Goal: Information Seeking & Learning: Check status

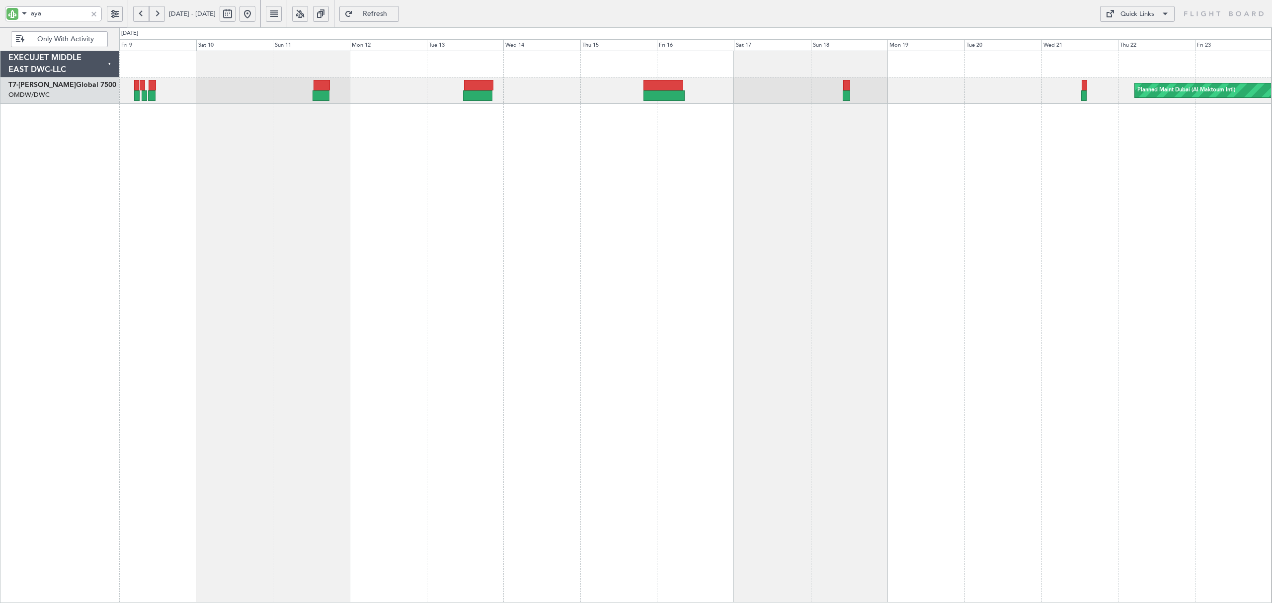
click at [94, 11] on div at bounding box center [93, 13] width 11 height 11
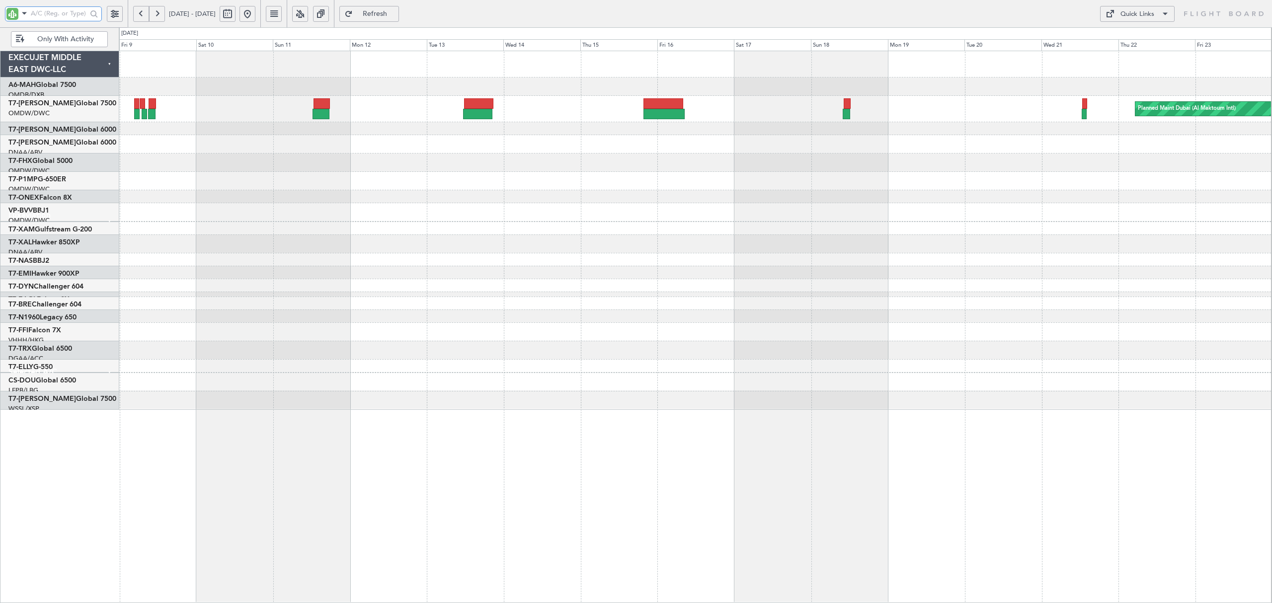
click at [229, 142] on div "Planned Maint Dubai (Al Maktoum Intl) Planned Maint [GEOGRAPHIC_DATA] (Al Makto…" at bounding box center [695, 230] width 1152 height 358
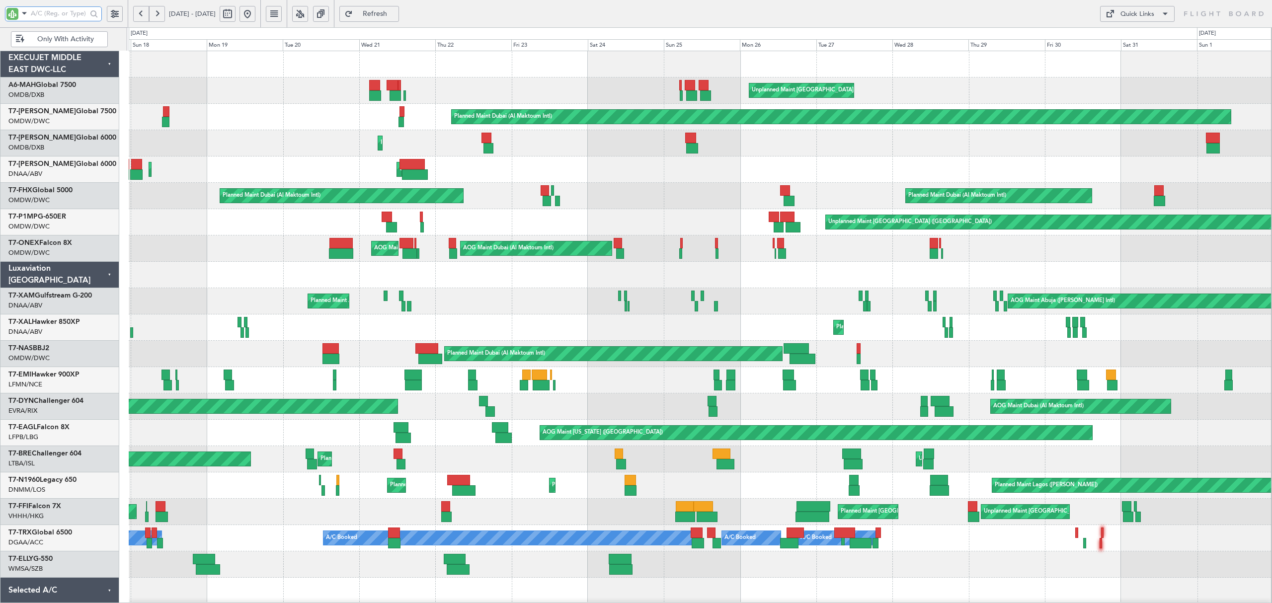
click at [382, 322] on div "Unplanned Maint [GEOGRAPHIC_DATA] ([GEOGRAPHIC_DATA] Intl) Planned Maint [GEOGR…" at bounding box center [700, 354] width 1142 height 606
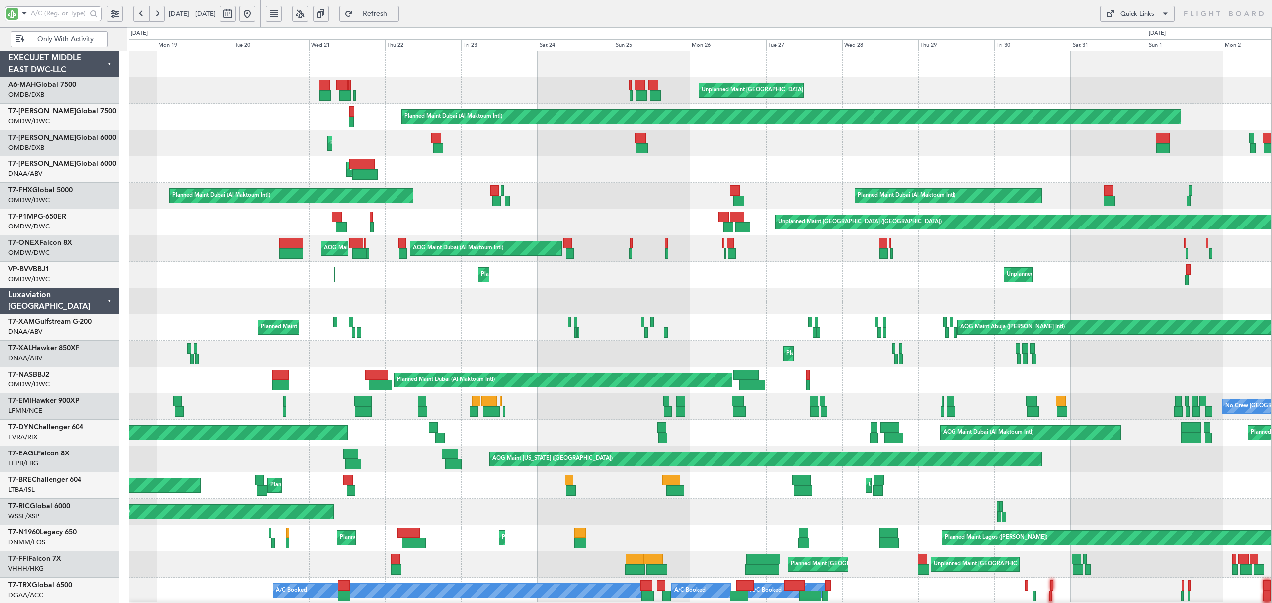
click at [78, 31] on div "Only With Activity" at bounding box center [63, 38] width 127 height 23
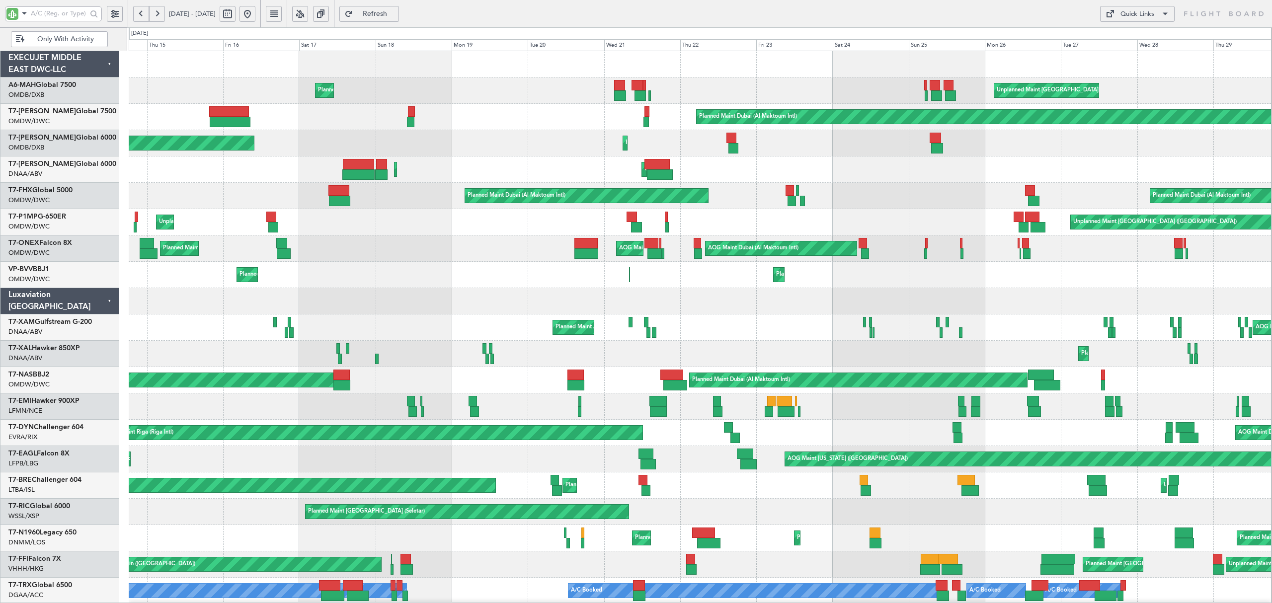
click at [746, 233] on div "Unplanned Maint London (Farnborough) Unplanned Maint Nice (Côte d'Azur Airport)" at bounding box center [700, 222] width 1142 height 26
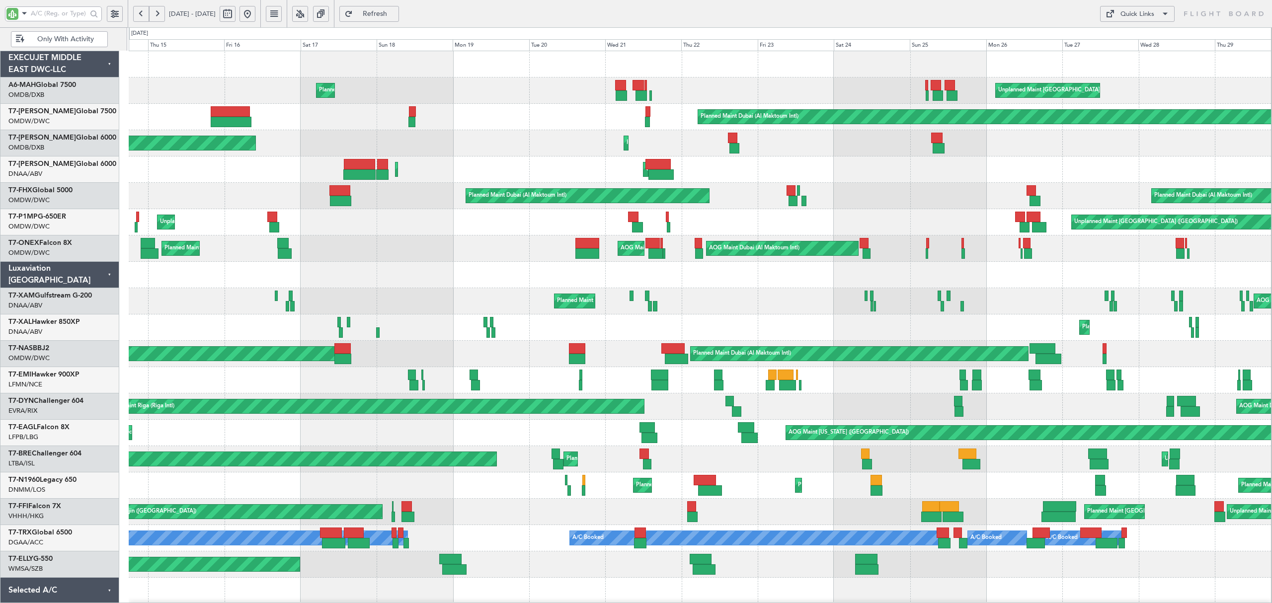
click at [255, 14] on button at bounding box center [247, 14] width 16 height 16
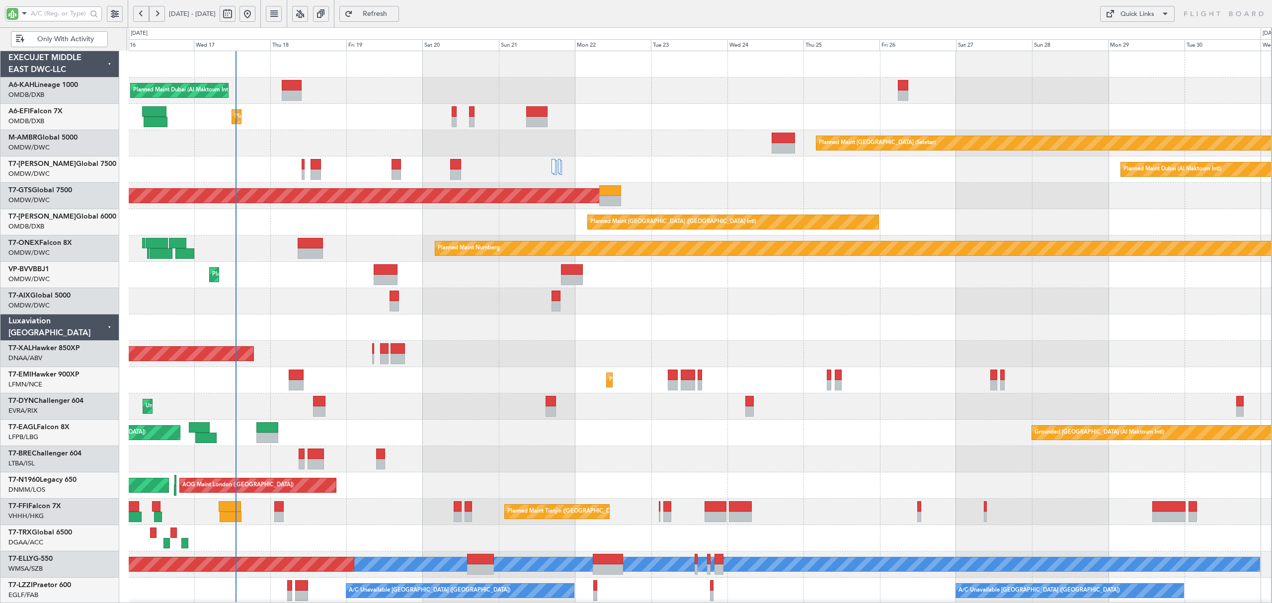
click at [388, 305] on div "Planned Maint Dubai (Al Maktoum Intl) Planned Maint London (Luton) Planned Main…" at bounding box center [700, 327] width 1143 height 552
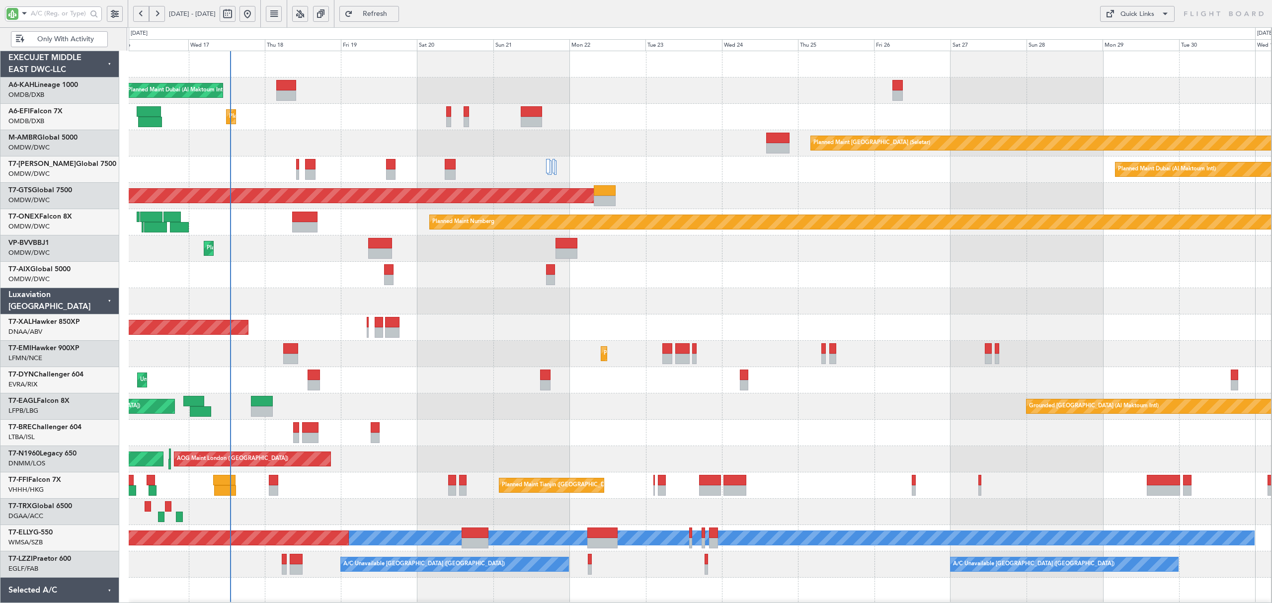
click at [394, 383] on div "Unplanned Maint Riga (Riga Intl)" at bounding box center [700, 380] width 1142 height 26
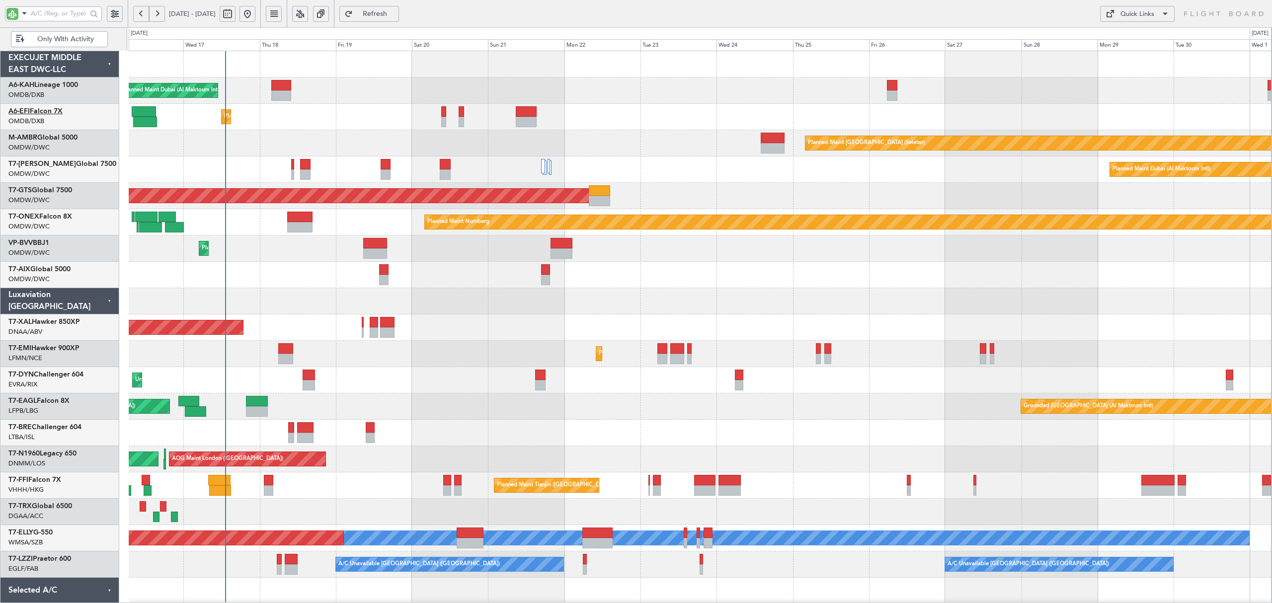
click at [62, 112] on link "A6-EFI Falcon 7X" at bounding box center [35, 111] width 54 height 7
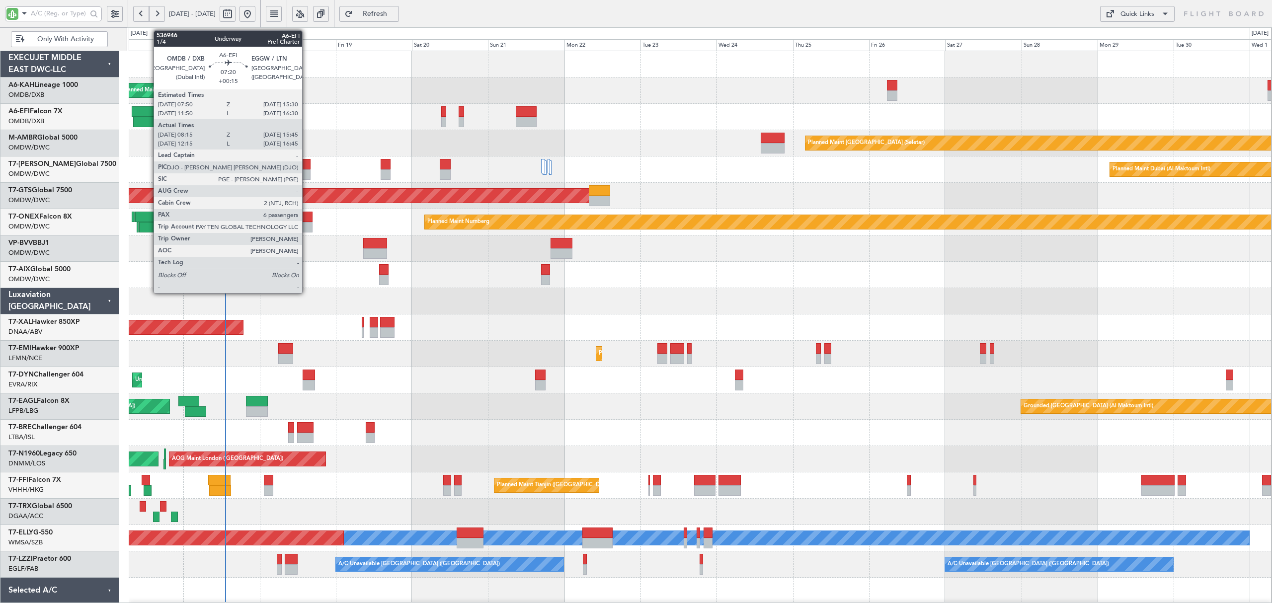
click at [148, 113] on div at bounding box center [144, 111] width 24 height 10
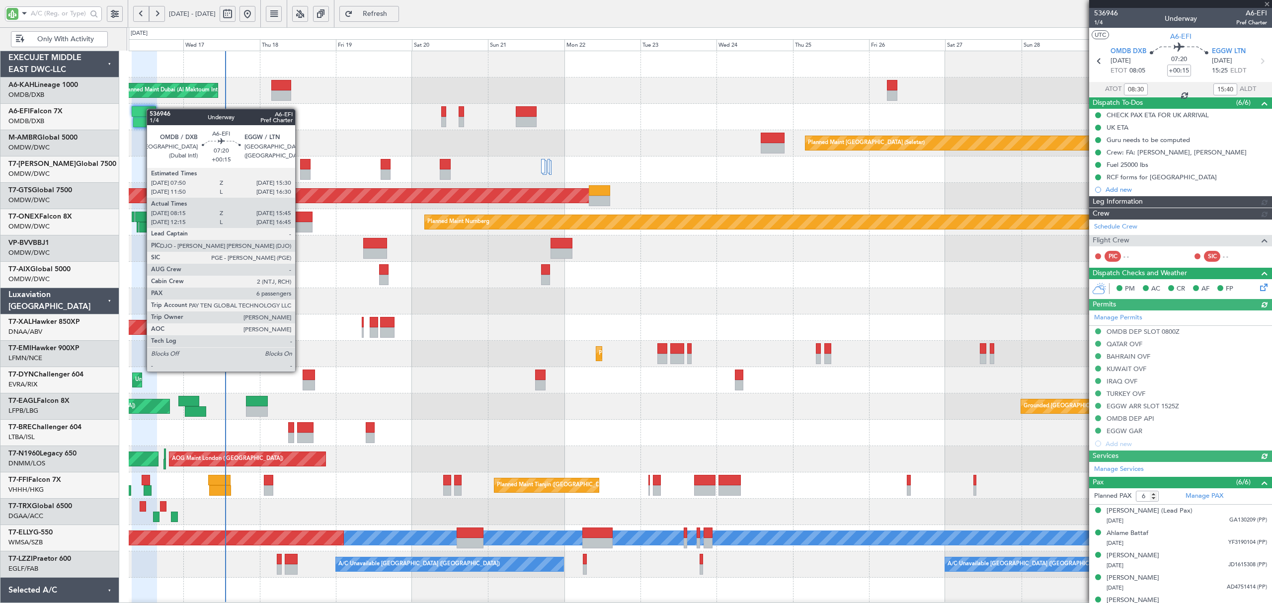
type input "Rohit Roy (ROY)"
type input "7286"
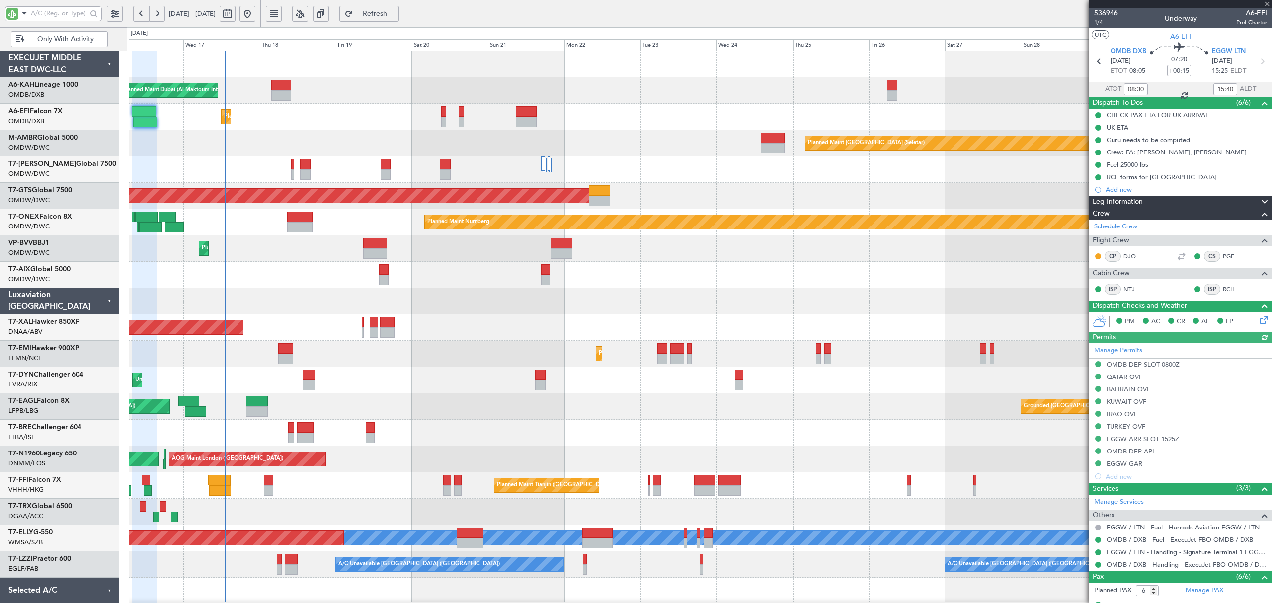
type input "Rohit Roy (ROY)"
type input "7286"
type input "Rohit Roy (ROY)"
type input "7286"
type input "Rohit Roy (ROY)"
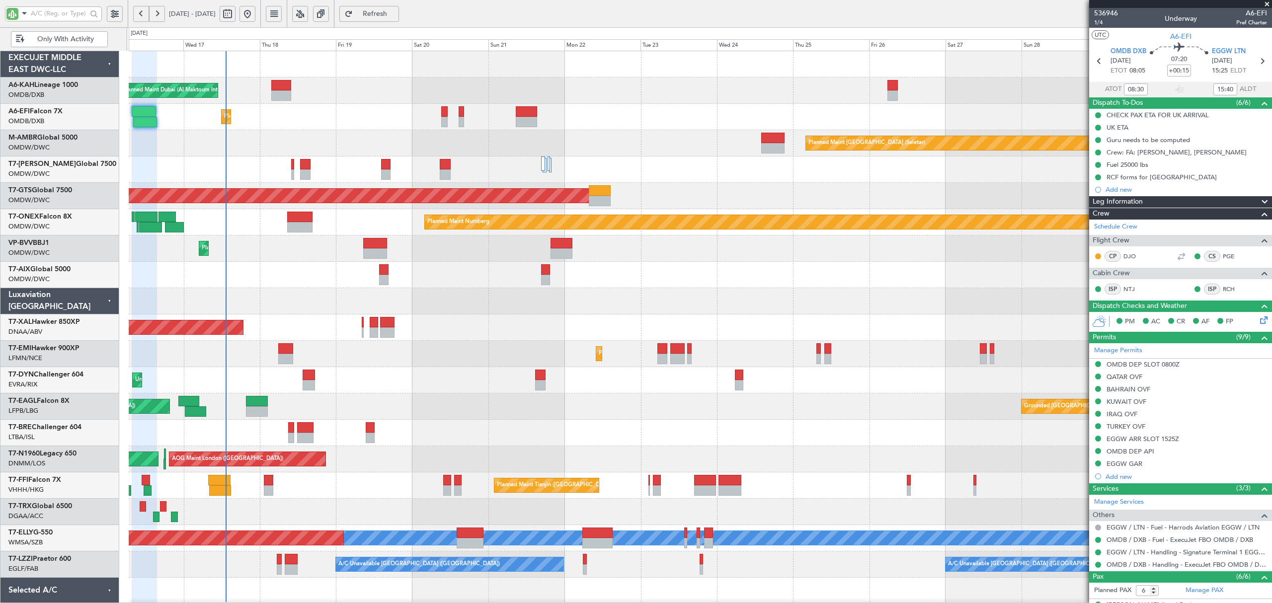
type input "7286"
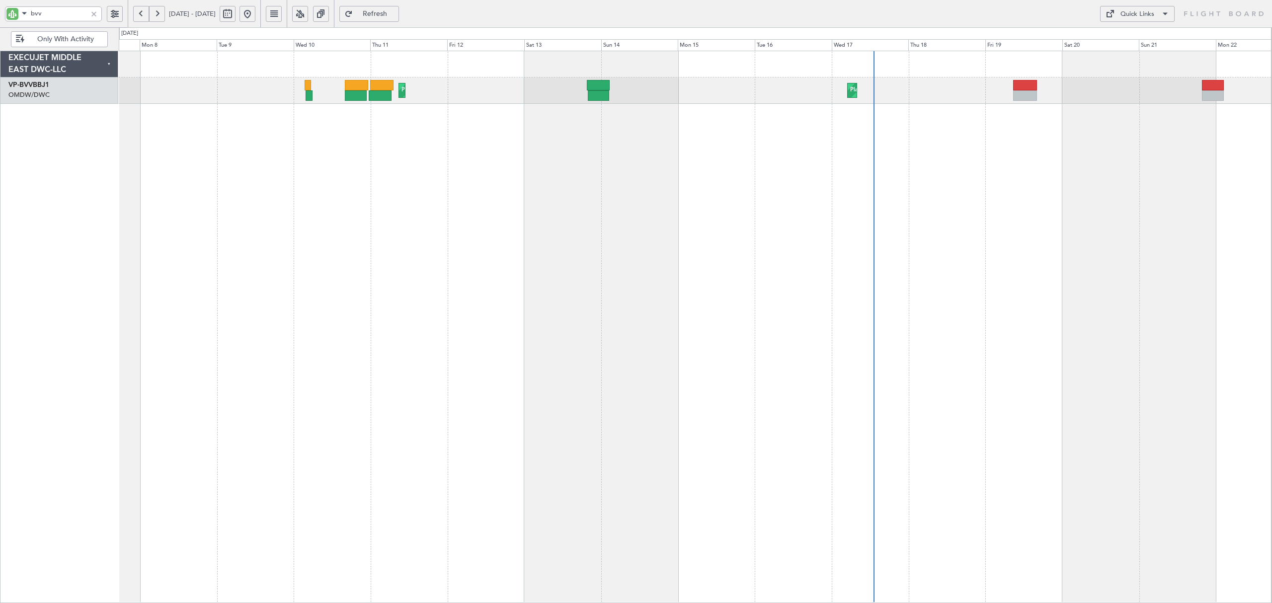
drag, startPoint x: 50, startPoint y: 15, endPoint x: -60, endPoint y: 8, distance: 110.0
click at [0, 8] on html "bvv [DATE] - [DATE] Refresh Quick Links Only With Activity Planned Maint [GEOGR…" at bounding box center [636, 301] width 1272 height 603
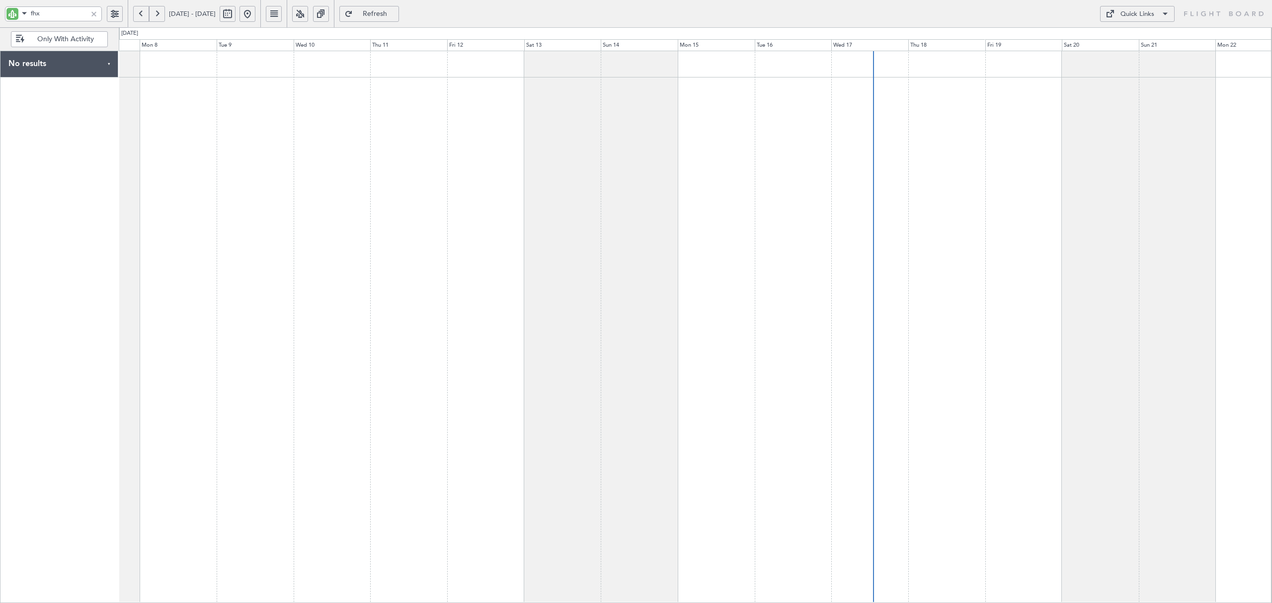
click at [504, 130] on div at bounding box center [695, 327] width 1153 height 552
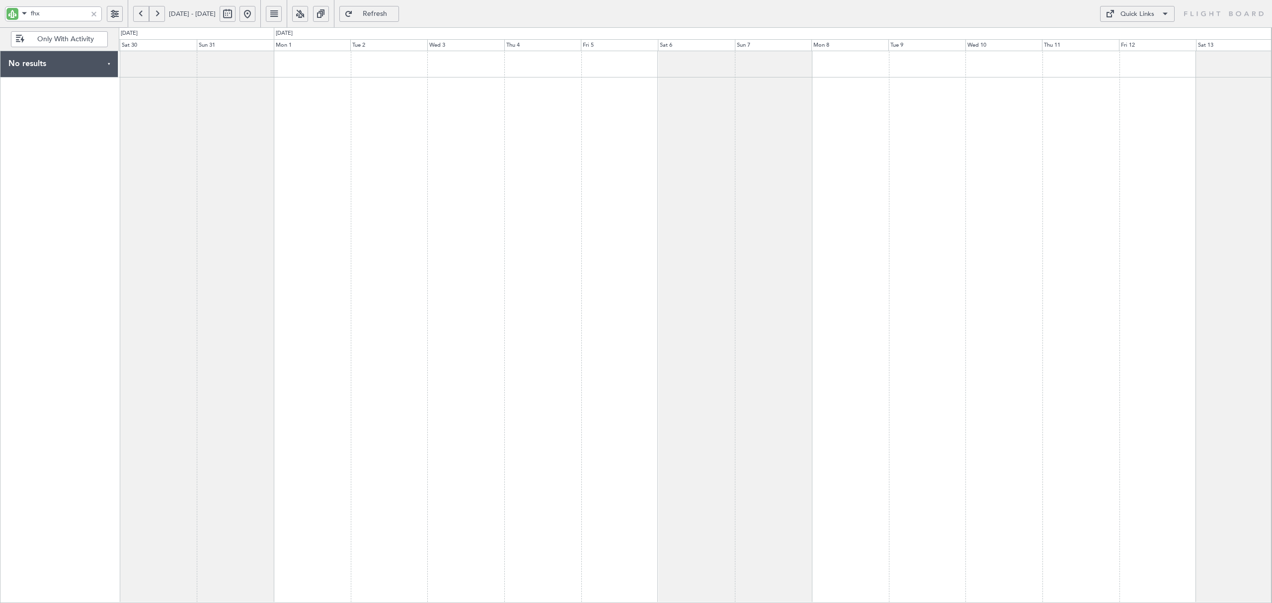
click at [795, 133] on div at bounding box center [695, 327] width 1153 height 552
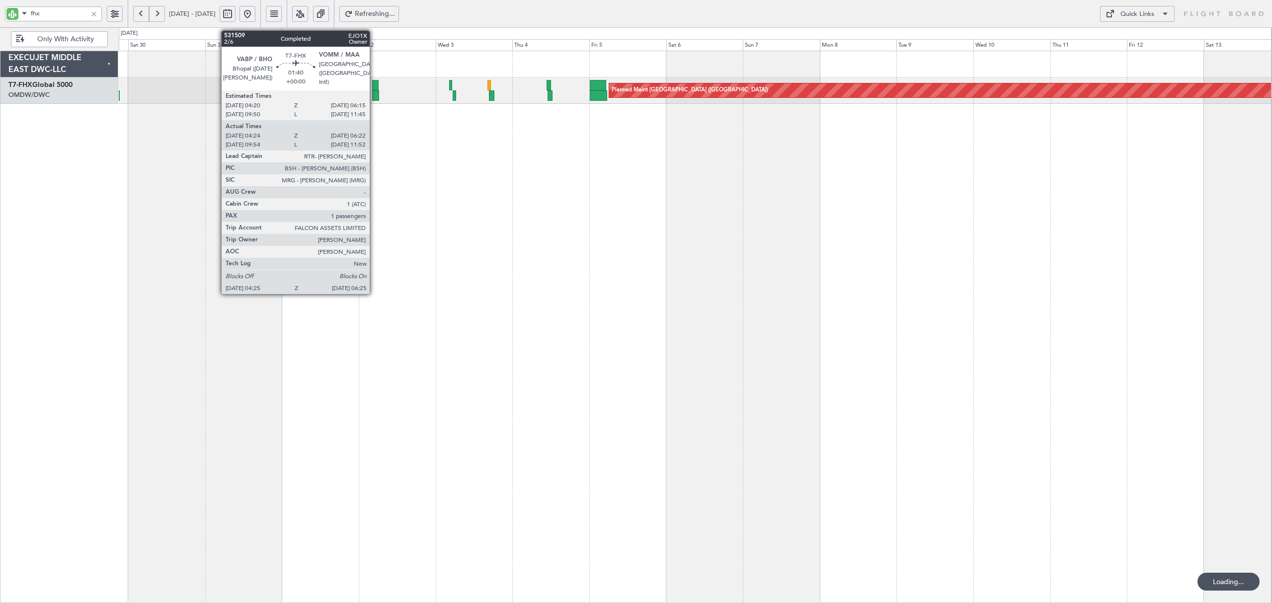
click at [374, 92] on div at bounding box center [375, 95] width 6 height 10
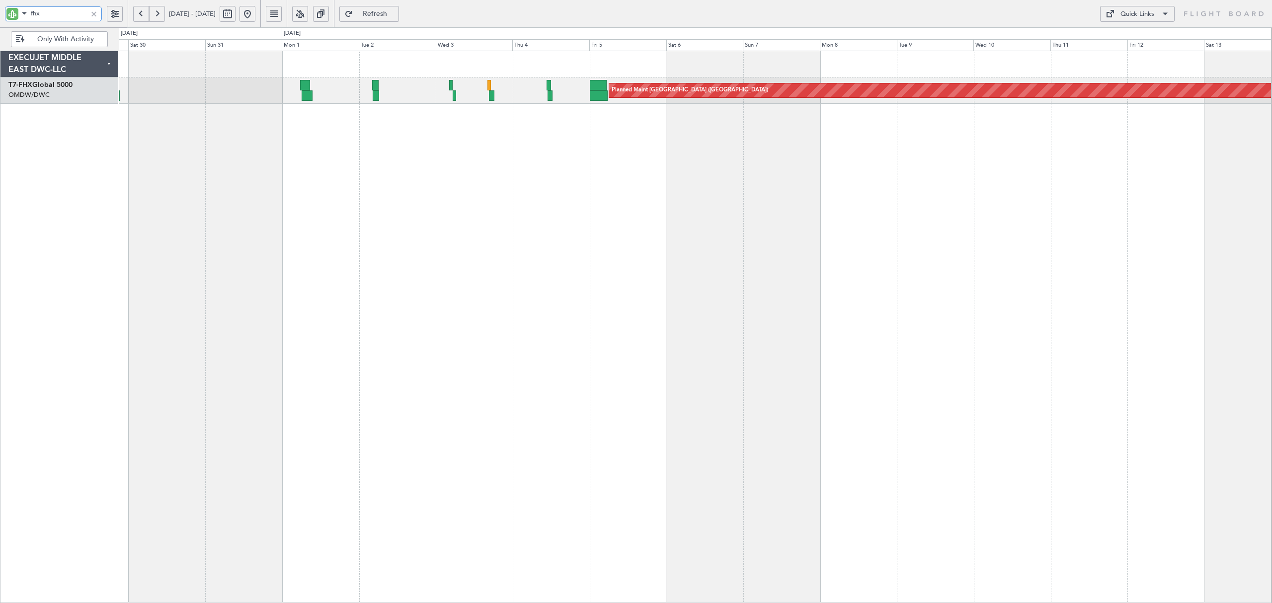
drag, startPoint x: 26, startPoint y: 15, endPoint x: 9, endPoint y: 19, distance: 17.4
click at [9, 19] on div "fhx" at bounding box center [53, 13] width 97 height 15
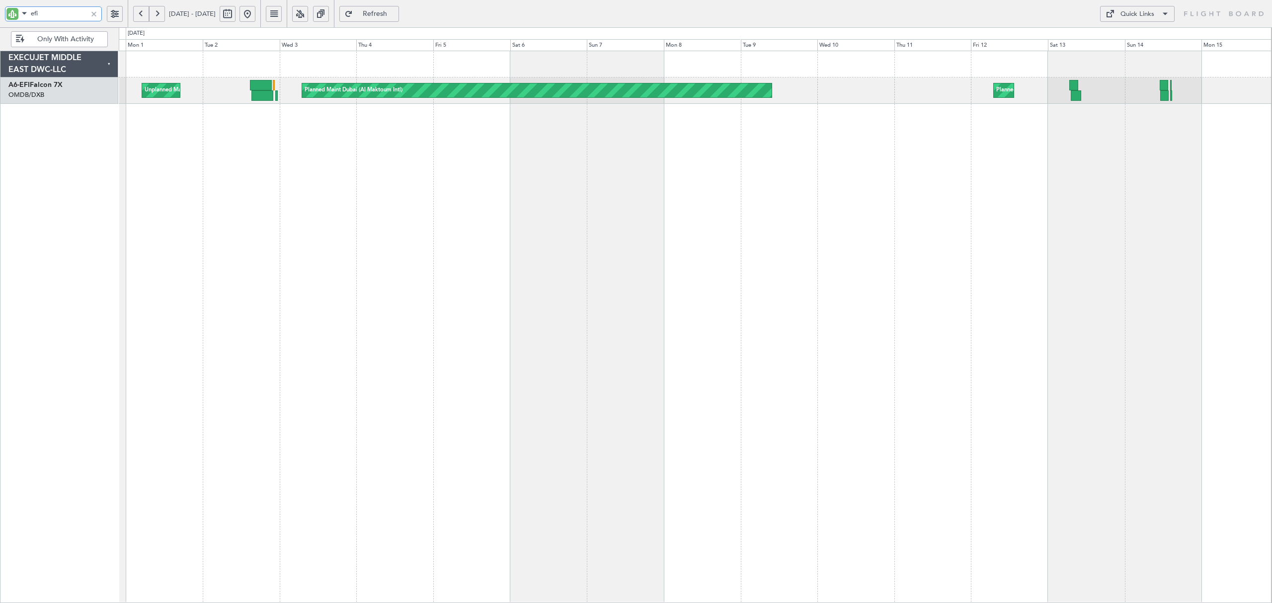
click at [375, 157] on div "Unplanned Maint [GEOGRAPHIC_DATA] ([GEOGRAPHIC_DATA]) Planned Maint [GEOGRAPHIC…" at bounding box center [695, 327] width 1153 height 552
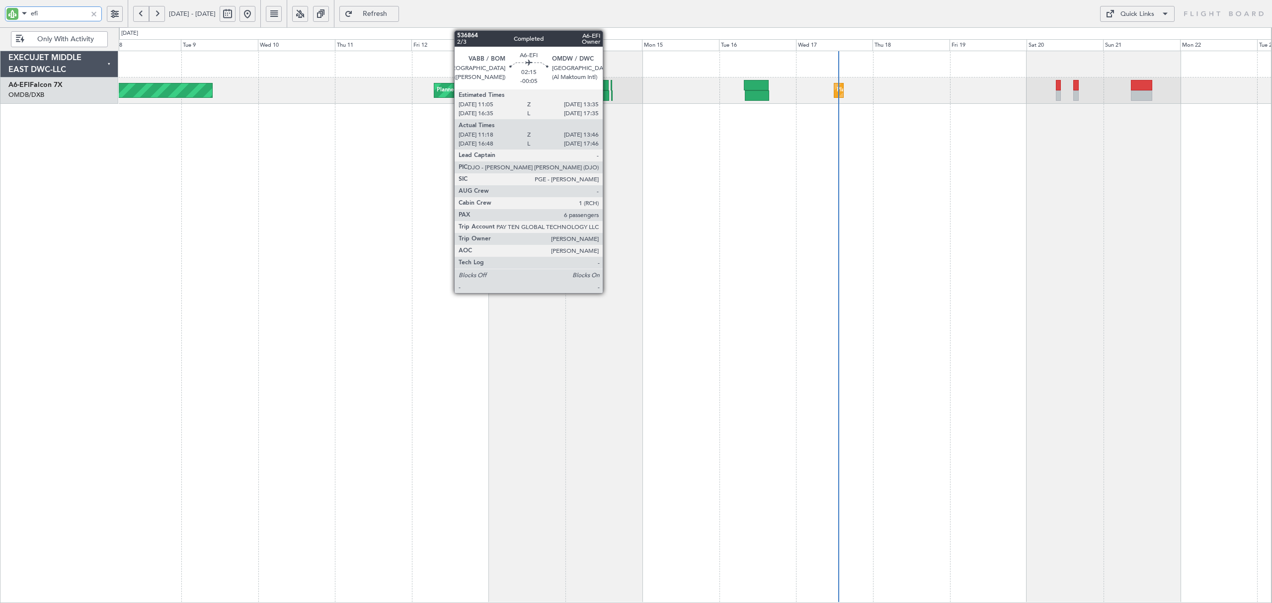
click at [607, 97] on div at bounding box center [605, 95] width 8 height 10
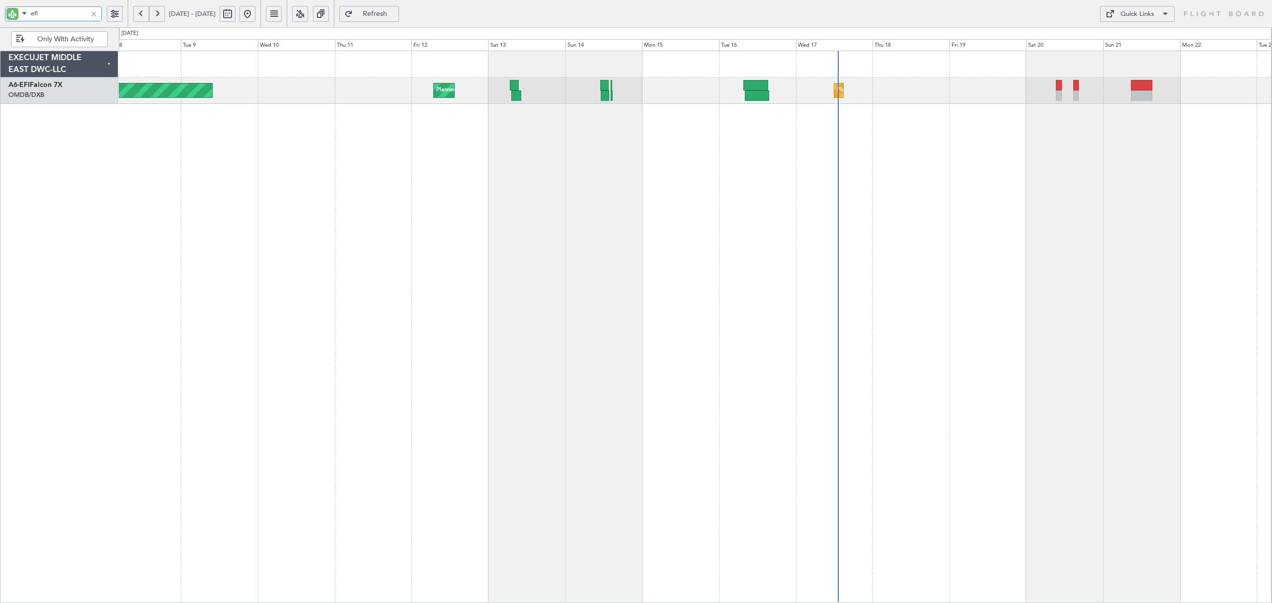
drag, startPoint x: 18, startPoint y: 14, endPoint x: -18, endPoint y: 17, distance: 36.4
click at [0, 17] on html "efi [DATE] - [DATE] Refresh Quick Links Only With Activity Planned Maint [GEOGR…" at bounding box center [636, 301] width 1272 height 603
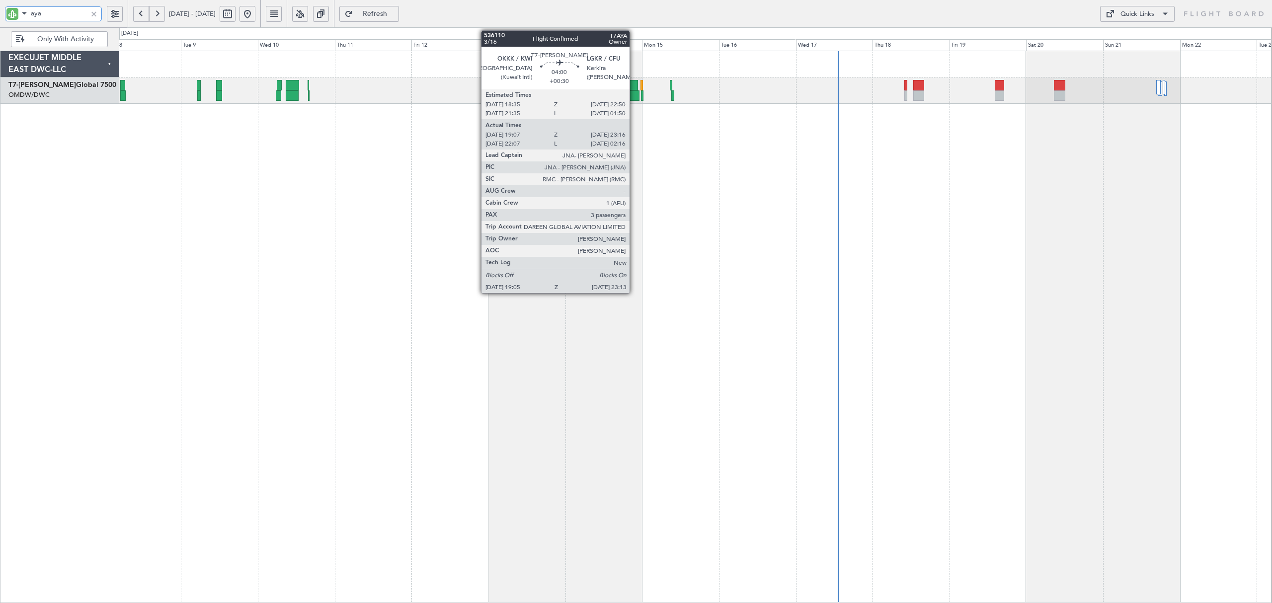
click at [634, 92] on div at bounding box center [632, 95] width 13 height 10
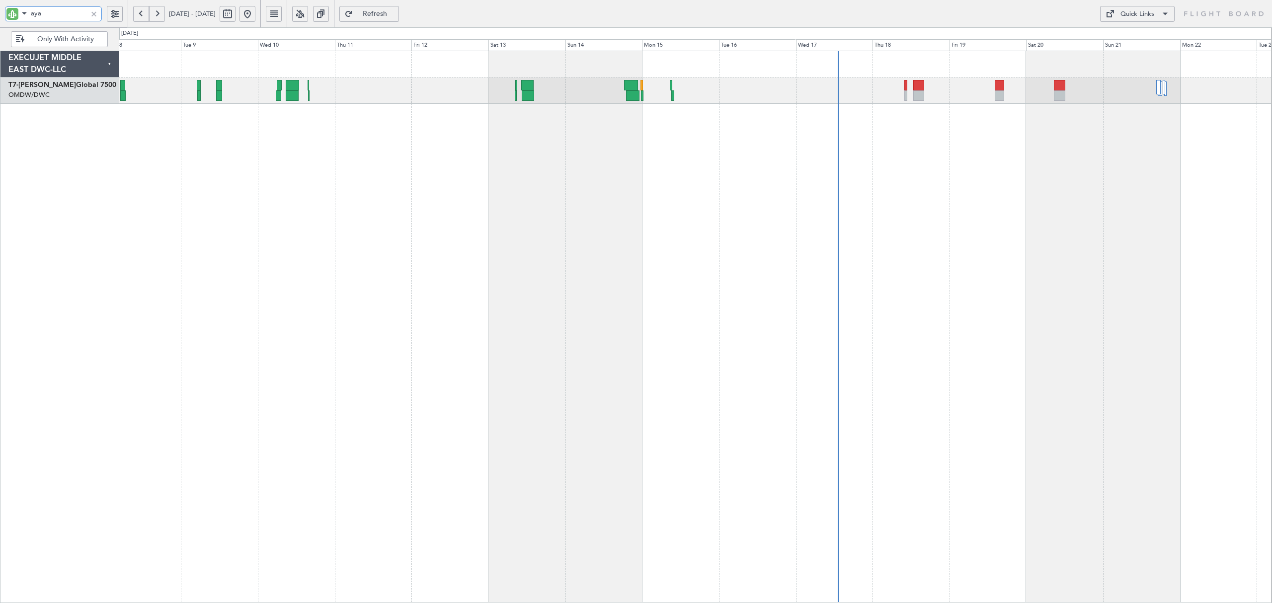
drag, startPoint x: 36, startPoint y: 13, endPoint x: 17, endPoint y: 17, distance: 19.3
click at [17, 17] on div "aya" at bounding box center [53, 13] width 97 height 15
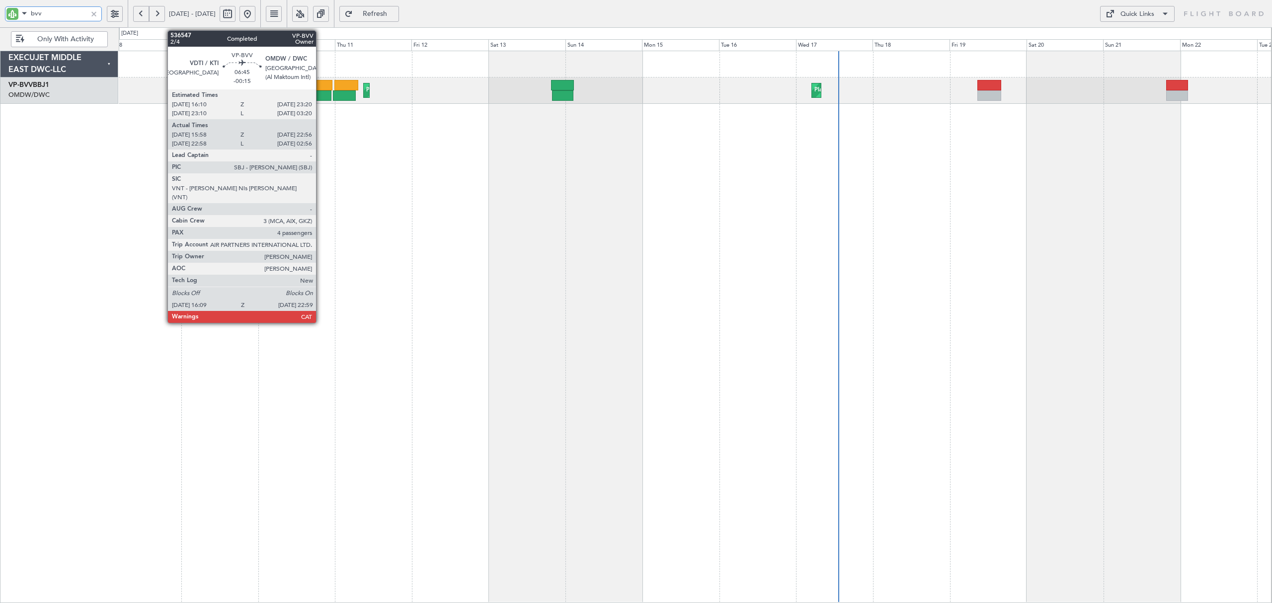
click at [320, 93] on div at bounding box center [320, 95] width 22 height 10
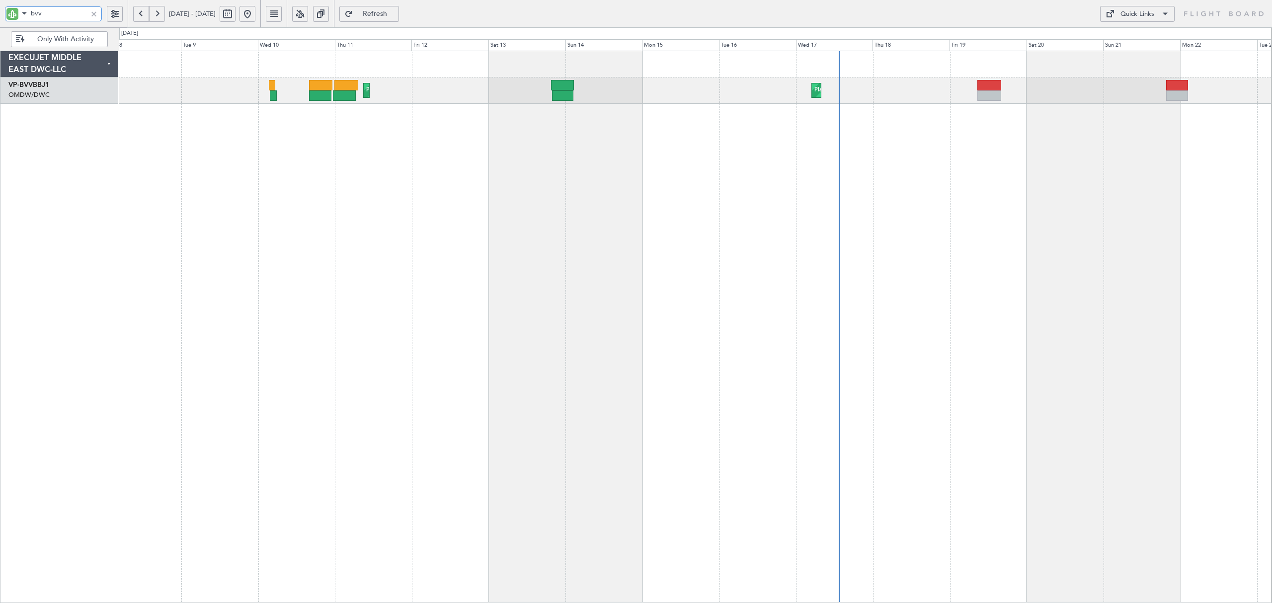
drag, startPoint x: 57, startPoint y: 14, endPoint x: -82, endPoint y: 15, distance: 139.1
click at [0, 15] on html "bvv [DATE] - [DATE] Refresh Quick Links Only With Activity Planned Maint [GEOGR…" at bounding box center [636, 301] width 1272 height 603
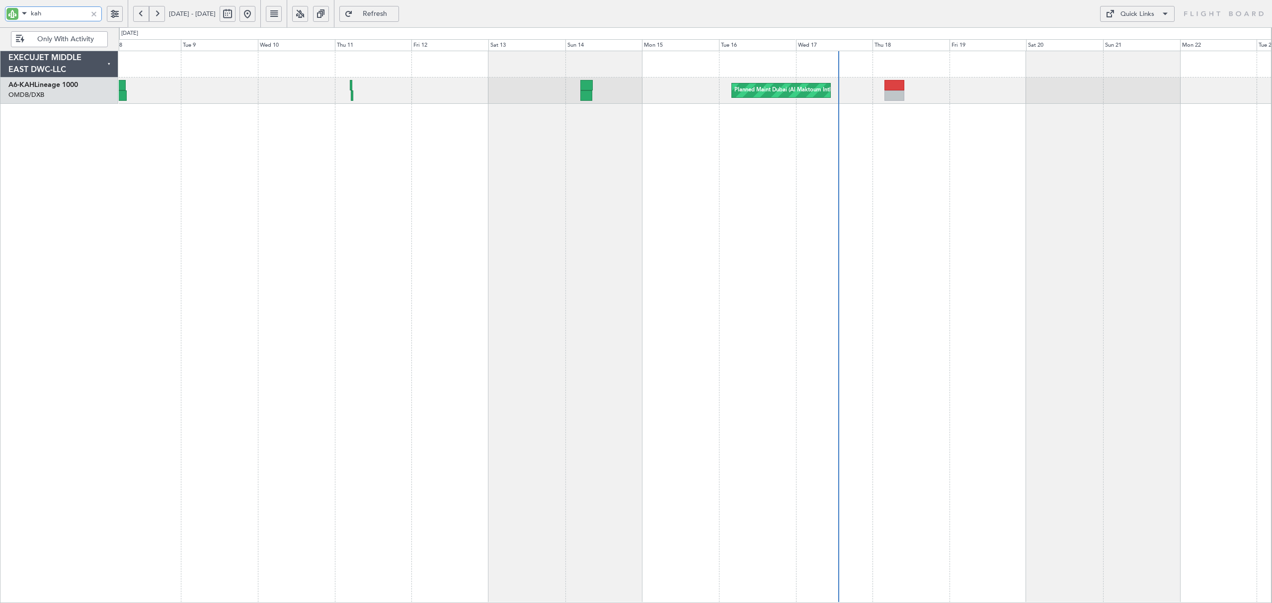
type input "kah"
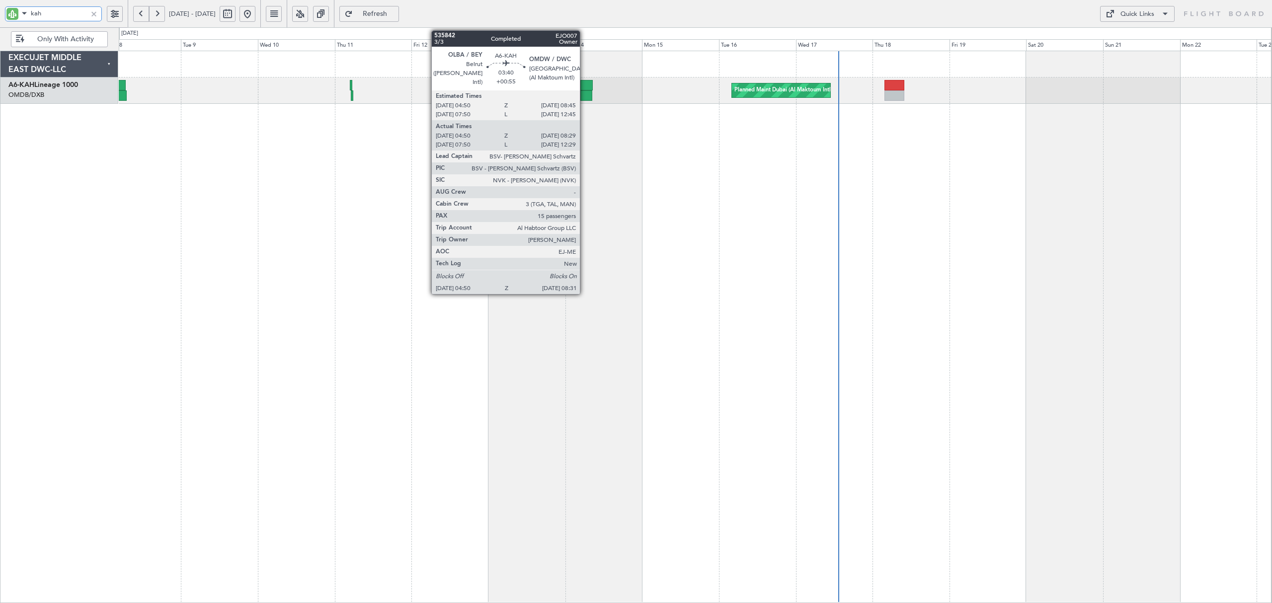
click at [584, 96] on div at bounding box center [586, 95] width 12 height 10
